Goal: Communication & Community: Ask a question

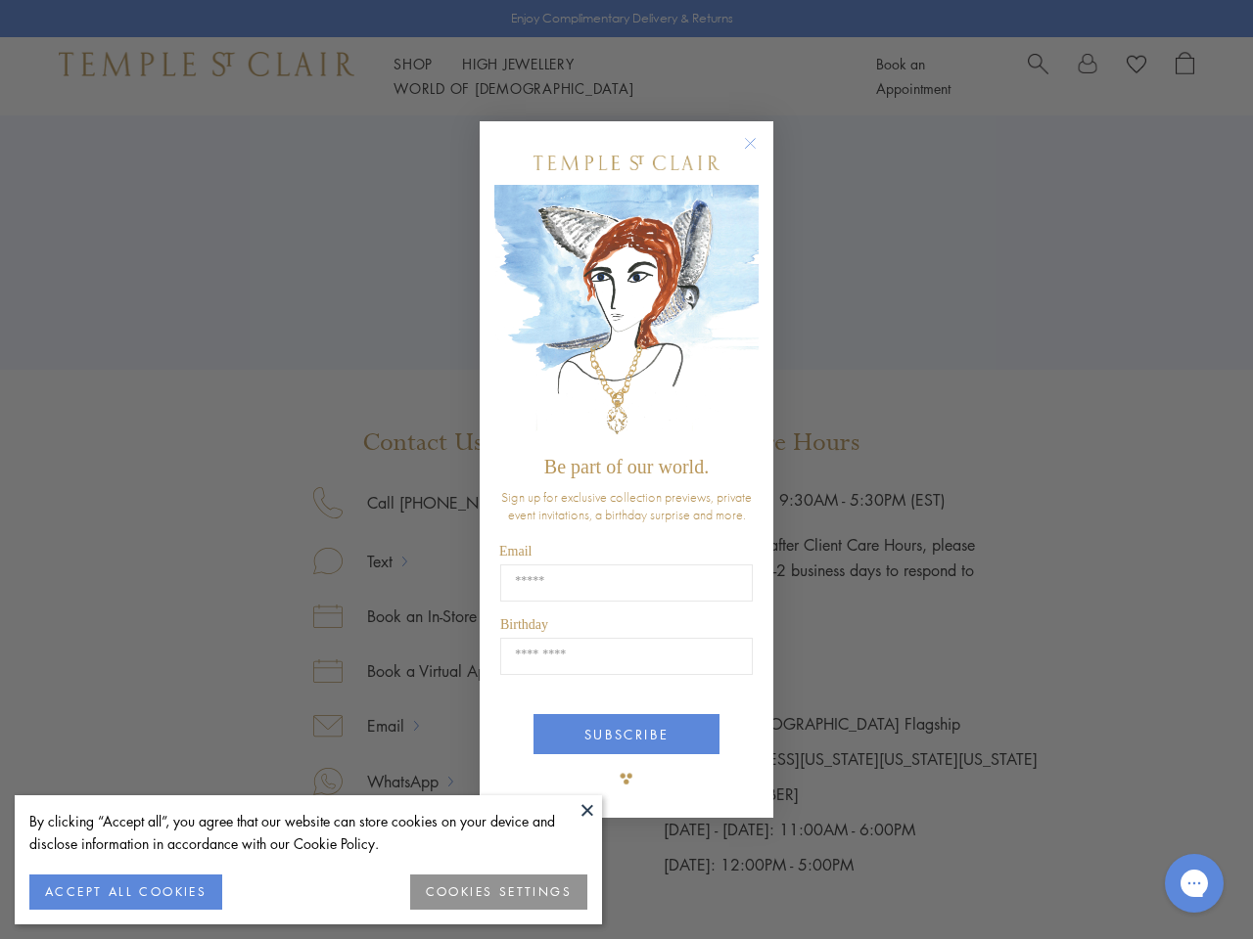
click at [626, 470] on span "Be part of our world." at bounding box center [626, 467] width 164 height 22
click at [587, 810] on button at bounding box center [586, 810] width 29 height 29
click at [125, 892] on button "ACCEPT ALL COOKIES" at bounding box center [125, 892] width 193 height 35
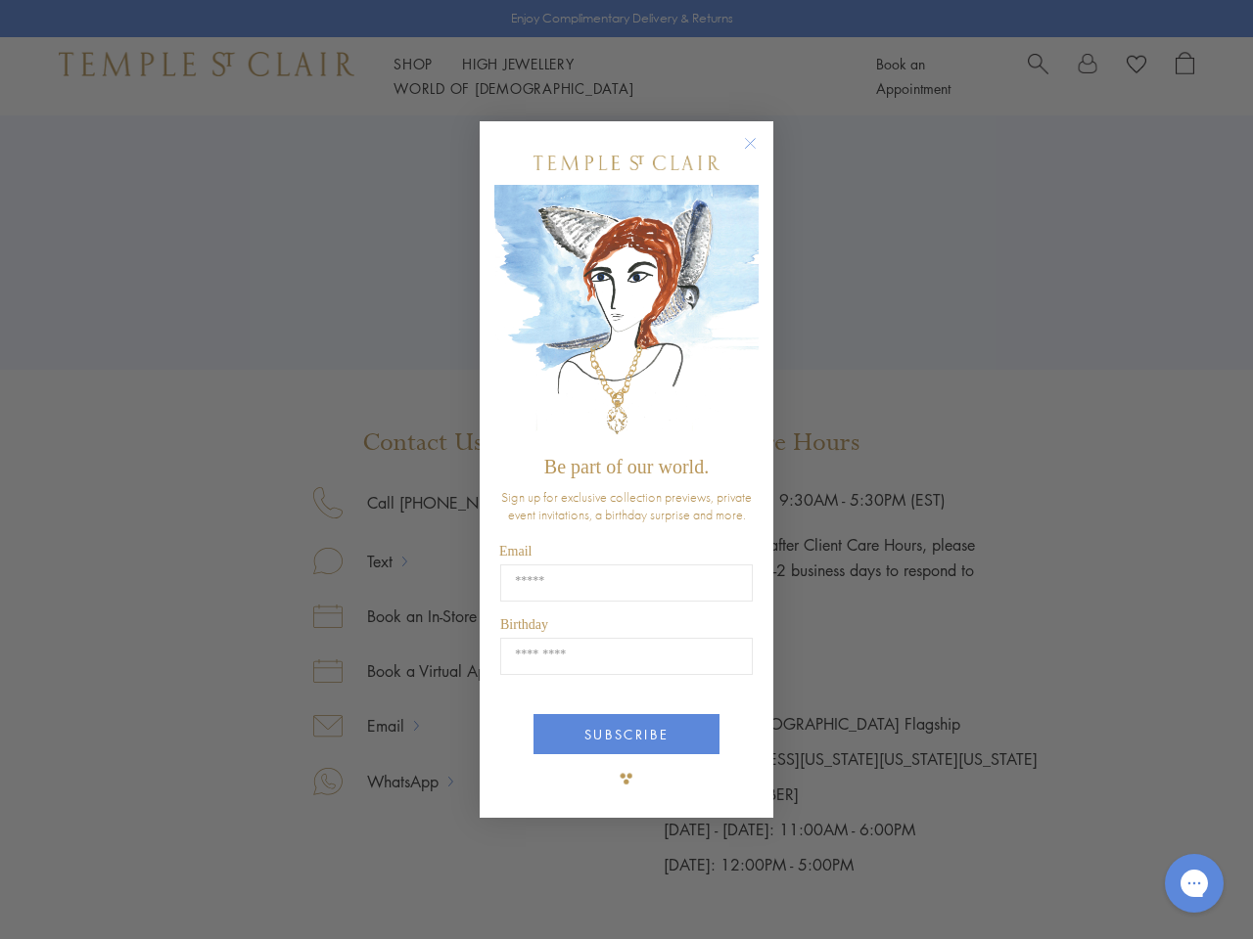
click at [499, 892] on div "Close dialog Be part of our world. Sign up for exclusive collection previews, p…" at bounding box center [626, 469] width 1253 height 939
click at [759, 152] on icon "Close dialog" at bounding box center [750, 143] width 24 height 24
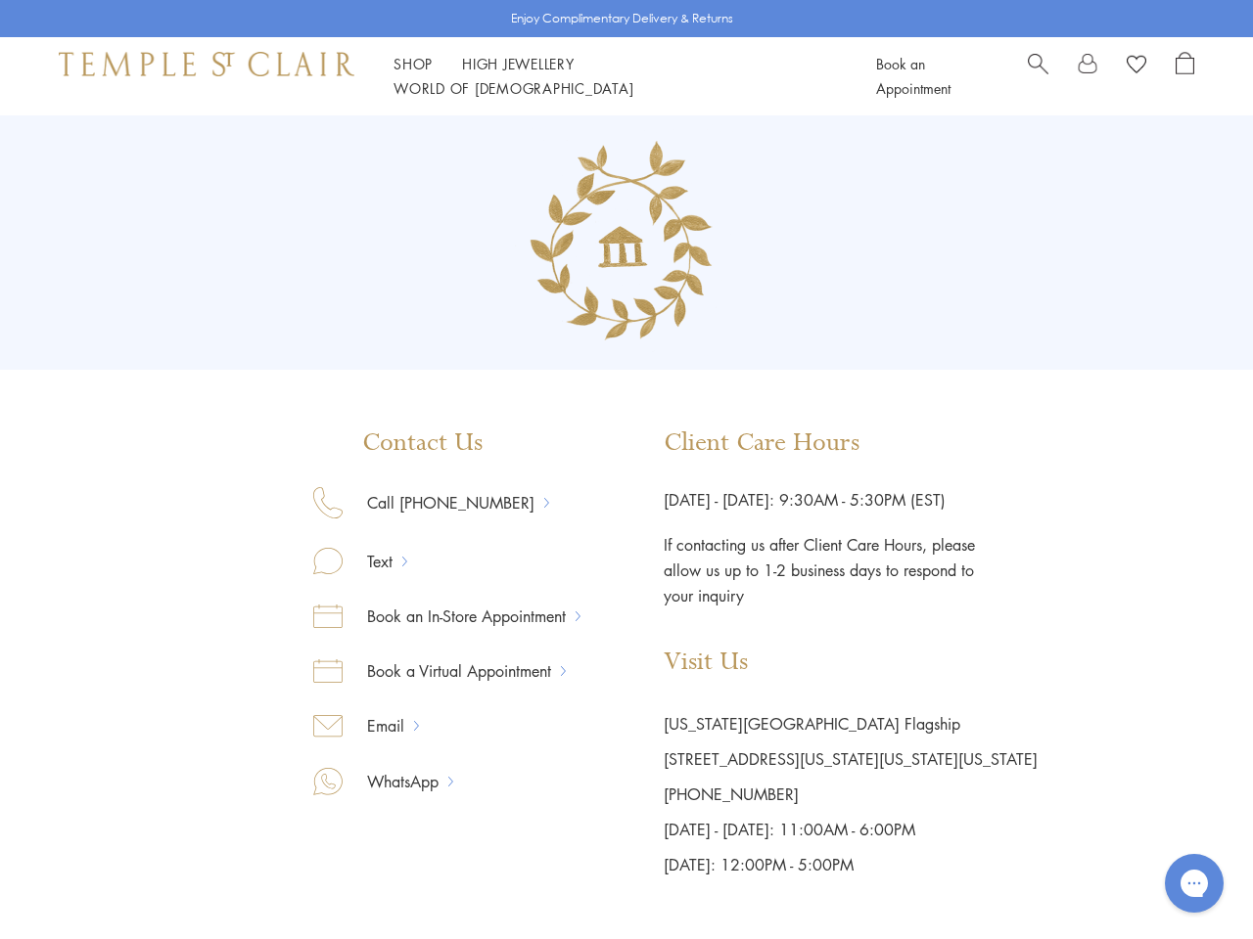
click at [626, 788] on button "SUBSCRIBE" at bounding box center [626, 808] width 186 height 40
